Goal: Complete application form

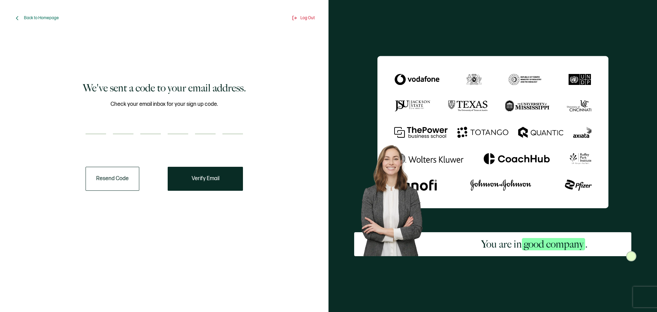
click at [99, 124] on input "number" at bounding box center [96, 127] width 21 height 14
type input "3"
type input "8"
type input "5"
type input "2"
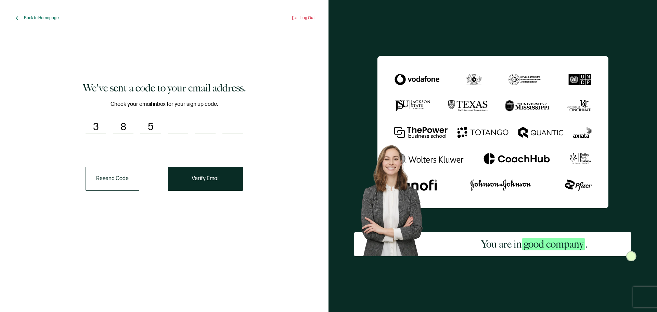
type input "3"
type input "7"
type input "3"
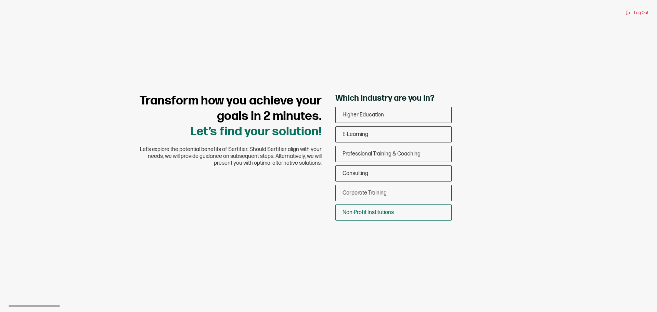
click at [396, 215] on div "Non-Profit Institutions" at bounding box center [394, 212] width 116 height 16
click at [0, 0] on input "Non-Profit Institutions" at bounding box center [0, 0] width 0 height 0
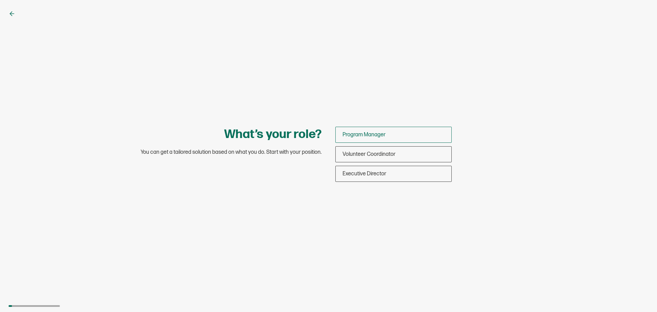
click at [389, 135] on div "Program Manager" at bounding box center [394, 135] width 116 height 16
click at [0, 0] on input "Program Manager" at bounding box center [0, 0] width 0 height 0
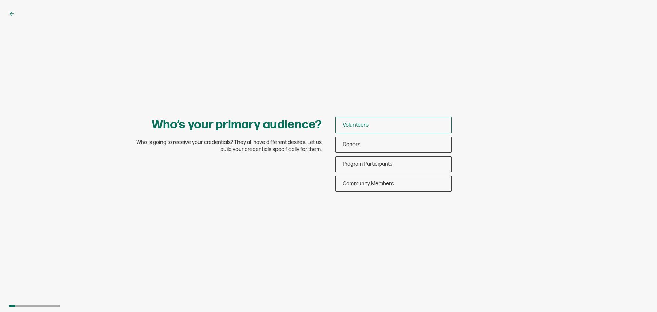
click at [383, 124] on div "Volunteers" at bounding box center [394, 125] width 116 height 16
click at [0, 0] on input "Volunteers" at bounding box center [0, 0] width 0 height 0
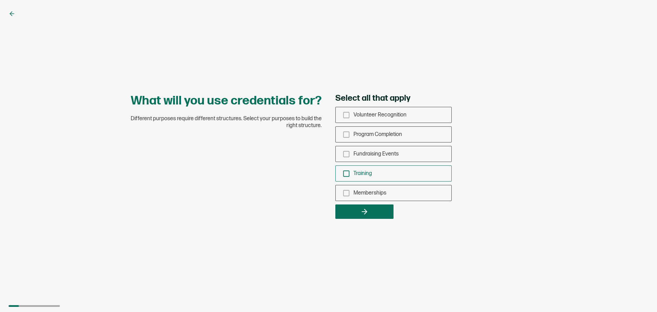
click at [365, 175] on span "Training" at bounding box center [362, 173] width 18 height 7
click at [0, 0] on input "Training" at bounding box center [0, 0] width 0 height 0
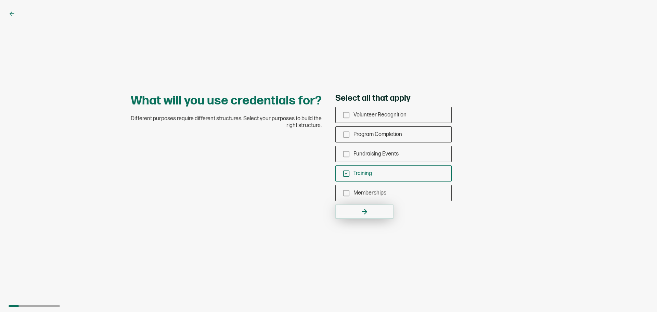
click at [374, 208] on button "button" at bounding box center [364, 211] width 58 height 14
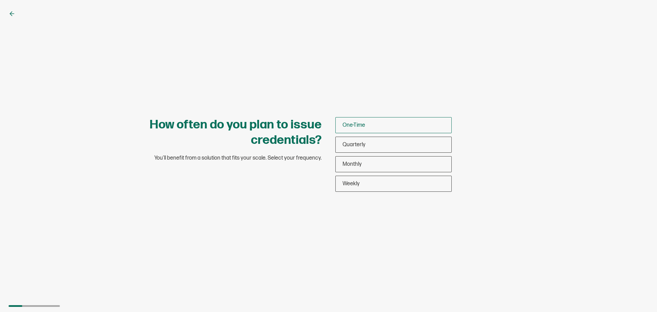
click at [388, 122] on div "One-Time" at bounding box center [394, 125] width 116 height 16
click at [0, 0] on input "One-Time" at bounding box center [0, 0] width 0 height 0
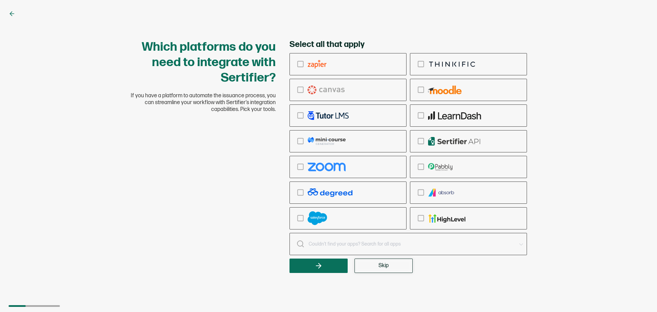
click at [391, 268] on button "Skip" at bounding box center [383, 265] width 58 height 14
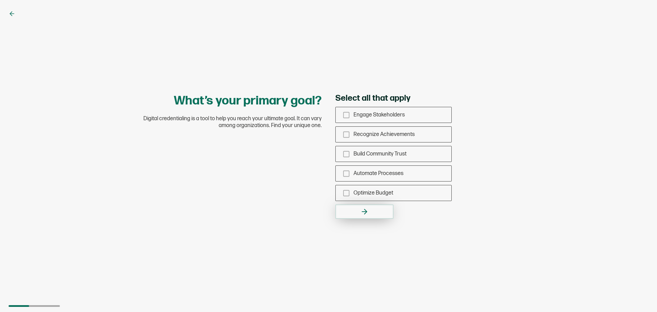
click at [362, 214] on icon "button" at bounding box center [364, 211] width 8 height 8
click at [362, 212] on icon "button" at bounding box center [364, 211] width 8 height 8
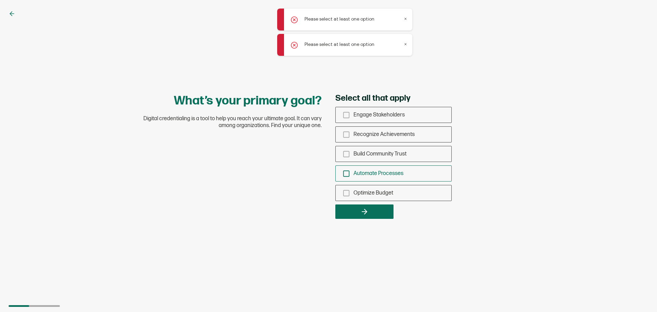
click at [388, 176] on span "Automate Processes" at bounding box center [378, 173] width 50 height 7
click at [0, 0] on input "Automate Processes" at bounding box center [0, 0] width 0 height 0
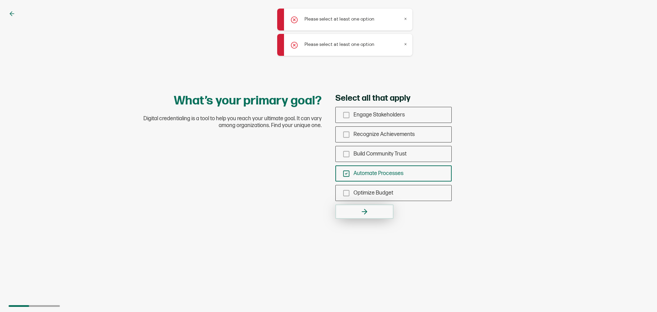
click at [385, 207] on button "button" at bounding box center [364, 211] width 58 height 14
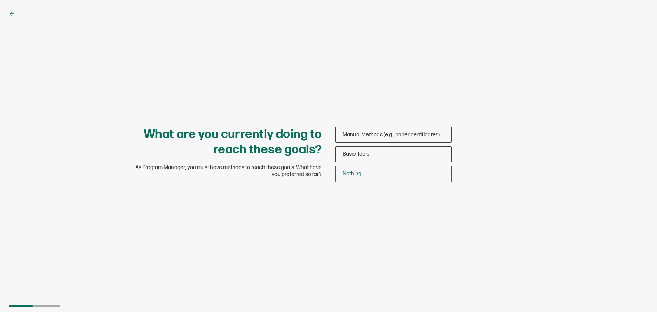
click at [380, 172] on div "Nothing" at bounding box center [394, 174] width 116 height 16
click at [0, 0] on input "Nothing" at bounding box center [0, 0] width 0 height 0
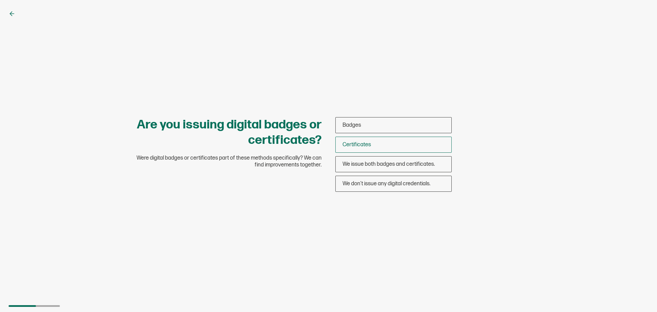
click at [374, 143] on div "Certificates" at bounding box center [394, 145] width 116 height 16
click at [0, 0] on input "Certificates" at bounding box center [0, 0] width 0 height 0
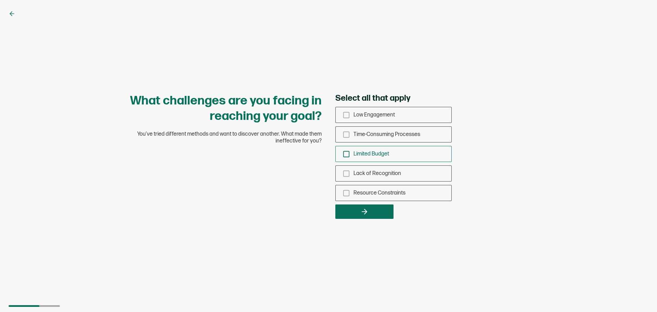
click at [378, 150] on div "Limited Budget" at bounding box center [394, 154] width 116 height 16
click at [0, 0] on input "Limited Budget" at bounding box center [0, 0] width 0 height 0
click at [371, 206] on button "button" at bounding box center [364, 211] width 58 height 14
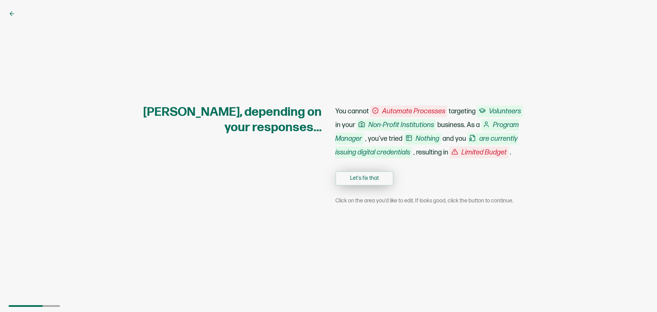
click at [380, 178] on button "Let's fix that" at bounding box center [364, 178] width 58 height 14
click at [381, 182] on button "Let's fix that" at bounding box center [364, 178] width 58 height 14
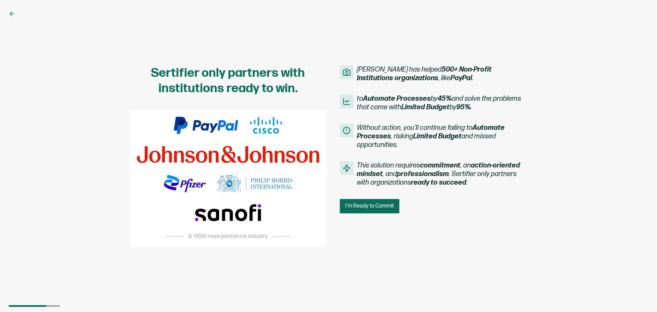
click at [377, 204] on span "I'm Ready to Commit" at bounding box center [369, 205] width 49 height 5
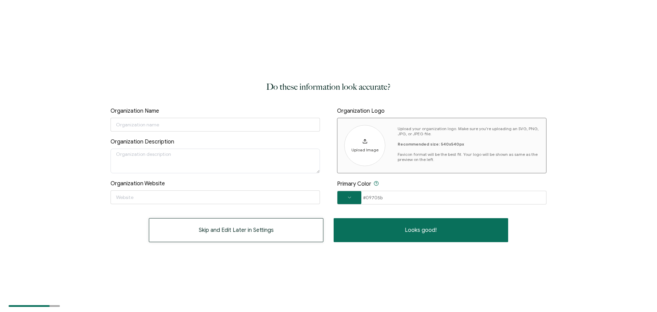
click at [292, 232] on button "Skip and Edit Later in Settings" at bounding box center [236, 230] width 174 height 24
